Goal: Find specific page/section: Find specific page/section

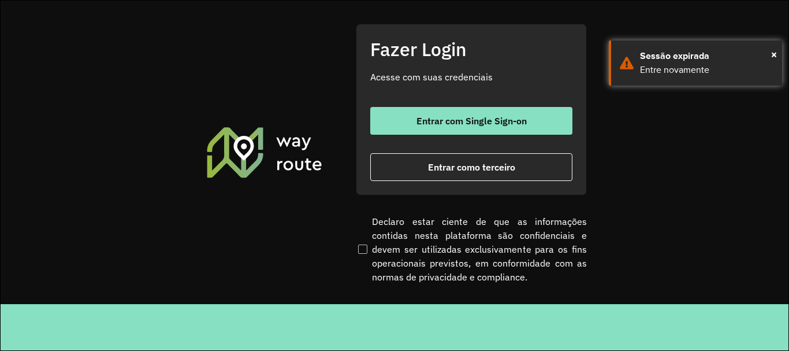
click at [480, 112] on button "Entrar com Single Sign-on" at bounding box center [471, 121] width 202 height 28
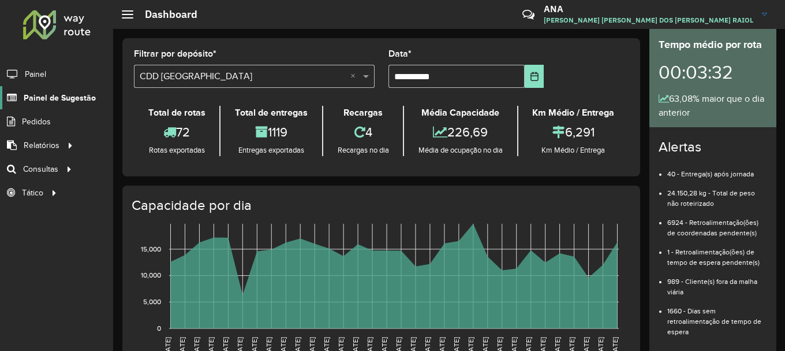
click at [56, 97] on span "Painel de Sugestão" at bounding box center [60, 98] width 72 height 12
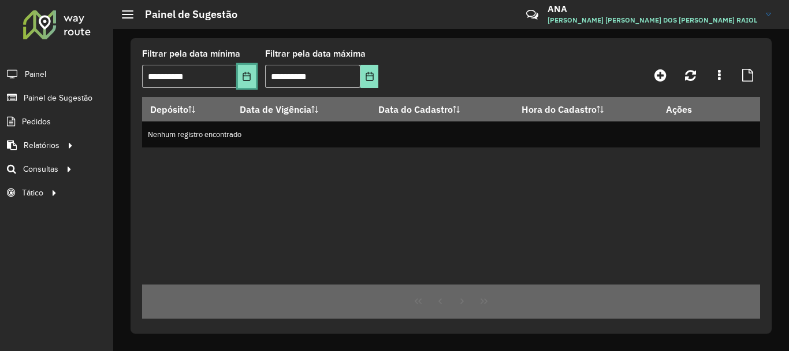
click at [246, 78] on icon "Choose Date" at bounding box center [246, 76] width 9 height 9
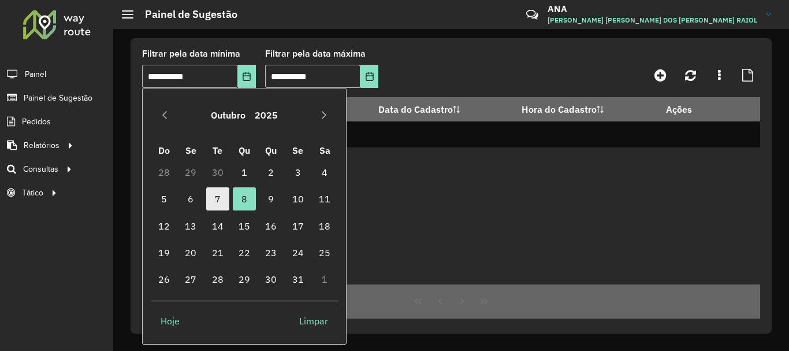
click at [212, 199] on span "7" at bounding box center [217, 198] width 23 height 23
type input "**********"
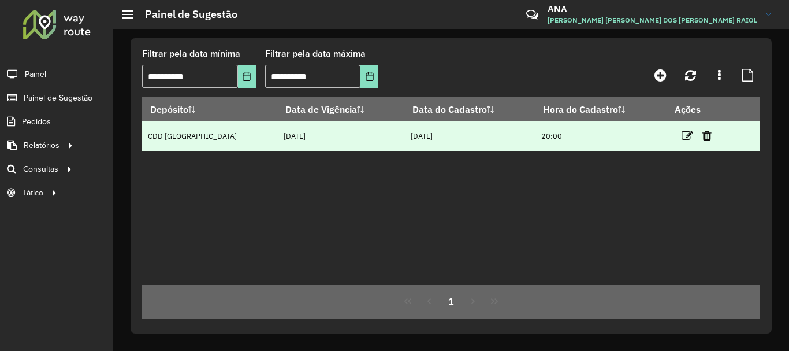
click at [291, 143] on td "[DATE]" at bounding box center [341, 135] width 127 height 29
click at [174, 138] on td "CDD [GEOGRAPHIC_DATA]" at bounding box center [210, 135] width 136 height 29
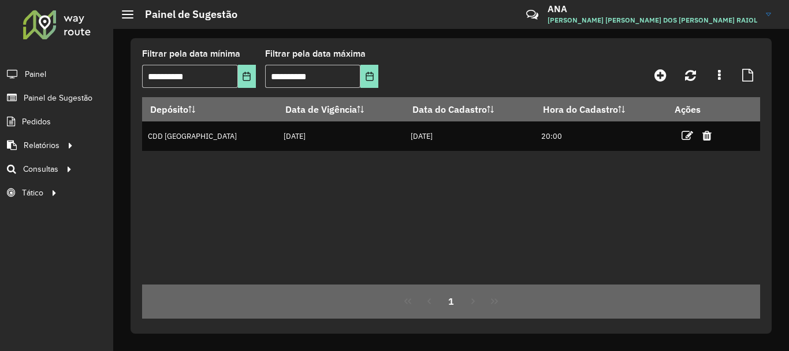
click at [379, 154] on div "Depósito Data de Vigência Data do Cadastro Hora do Cadastro Ações CDD [GEOGRAPH…" at bounding box center [451, 190] width 618 height 187
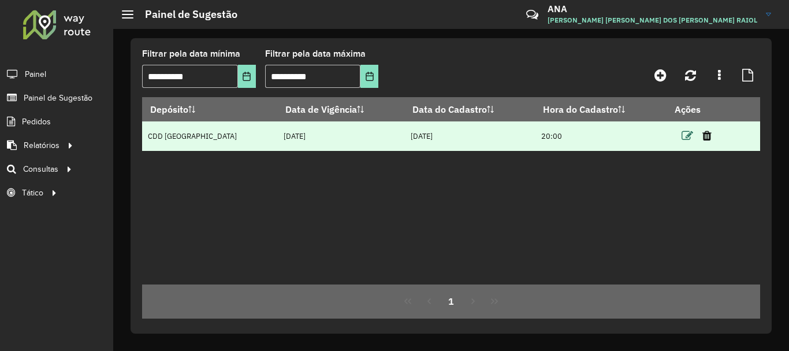
click at [681, 139] on icon at bounding box center [687, 136] width 12 height 12
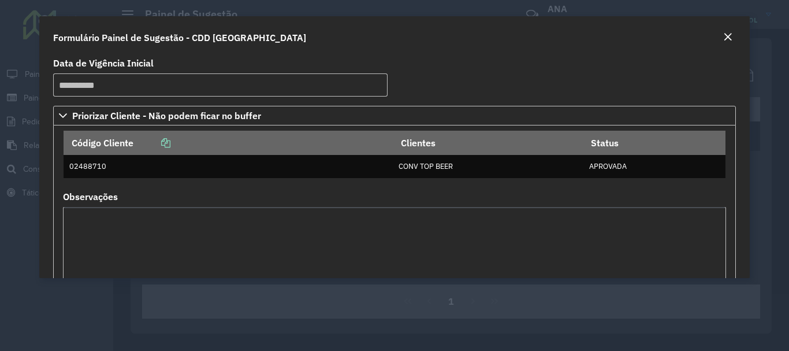
click at [722, 35] on button "Close" at bounding box center [728, 37] width 16 height 15
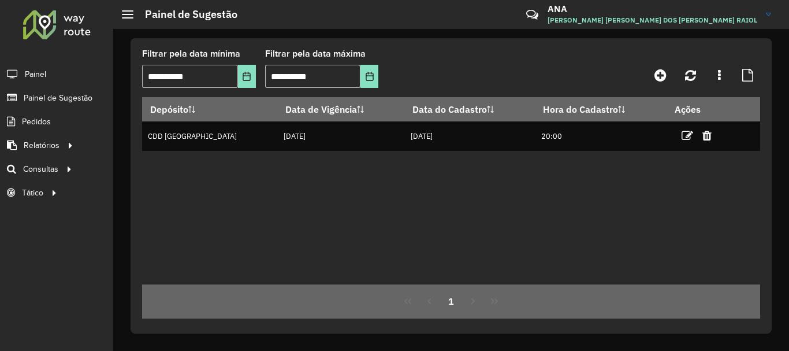
click at [346, 218] on div "Depósito Data de Vigência Data do Cadastro Hora do Cadastro Ações CDD [GEOGRAPH…" at bounding box center [451, 190] width 618 height 187
